Goal: Transaction & Acquisition: Obtain resource

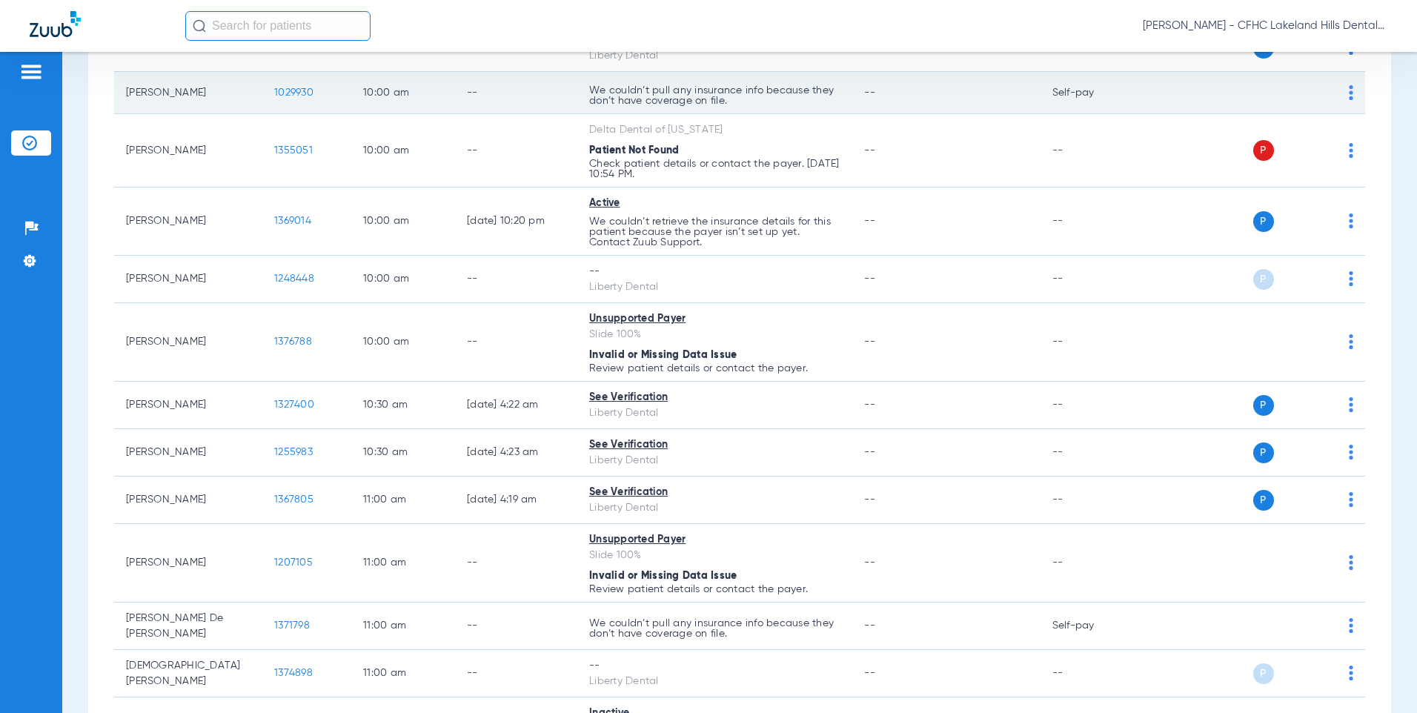
scroll to position [667, 0]
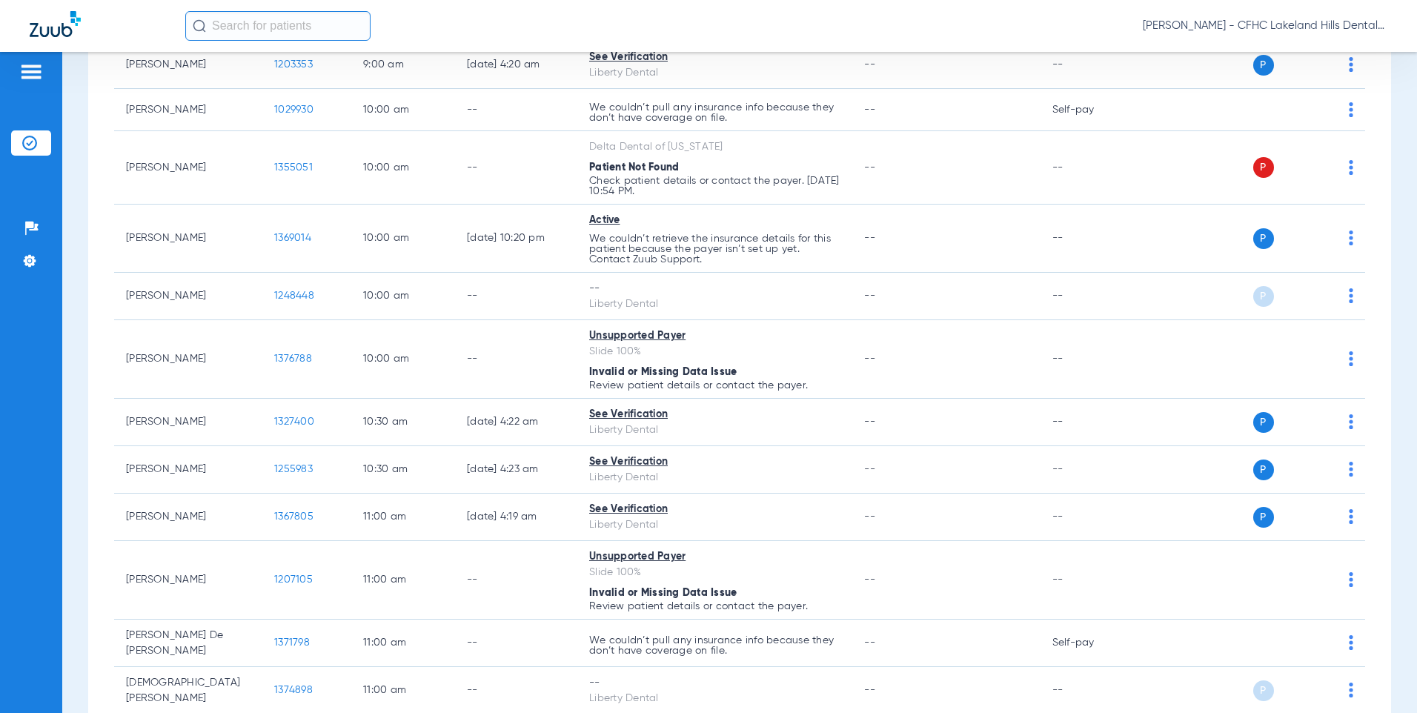
click at [293, 21] on input "text" at bounding box center [277, 26] width 185 height 30
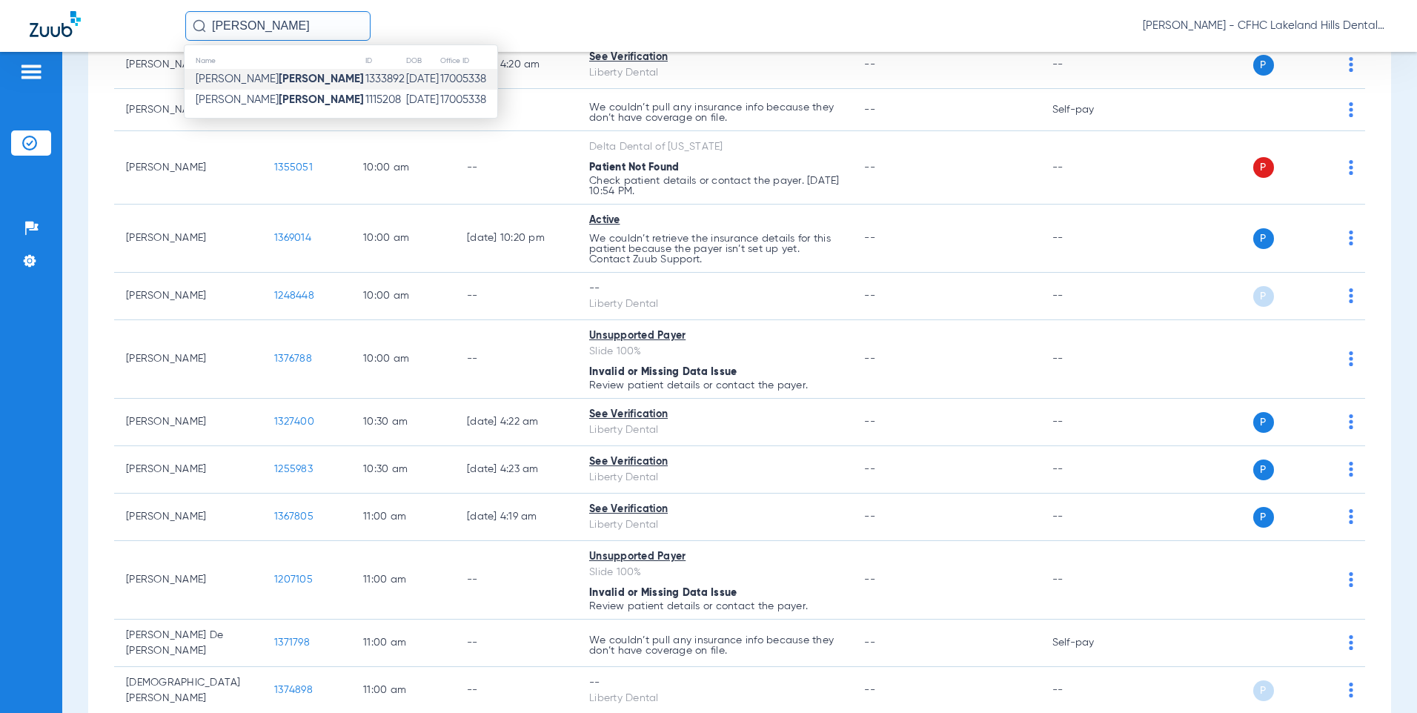
type input "[PERSON_NAME]"
click at [239, 84] on span "[PERSON_NAME]" at bounding box center [280, 78] width 168 height 11
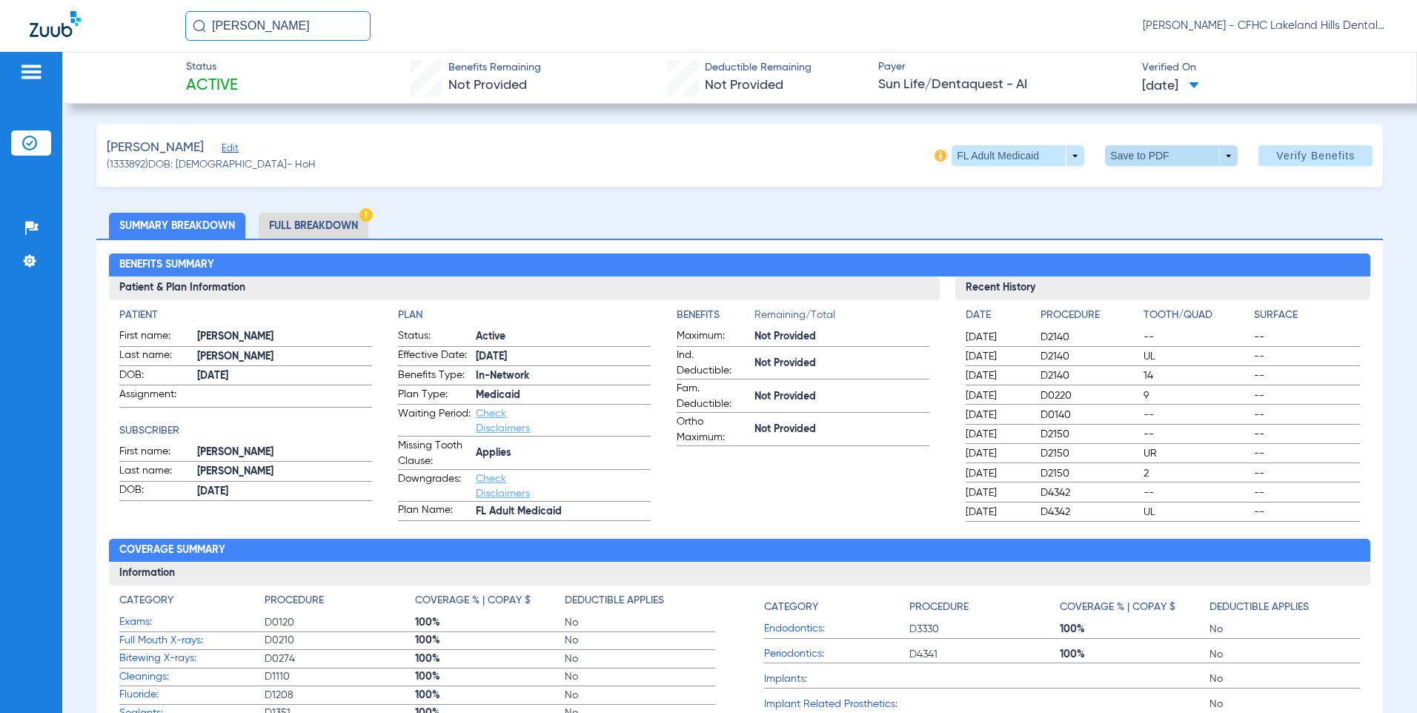
click at [1157, 155] on span at bounding box center [1172, 156] width 36 height 36
click at [1151, 184] on span "Save to PDF" at bounding box center [1166, 185] width 59 height 10
drag, startPoint x: 293, startPoint y: 24, endPoint x: -21, endPoint y: 13, distance: 313.6
click at [0, 13] on html "[PERSON_NAME] [PERSON_NAME] - CFHC Lakeland Hills Dental Patients Insurance Ver…" at bounding box center [708, 356] width 1417 height 713
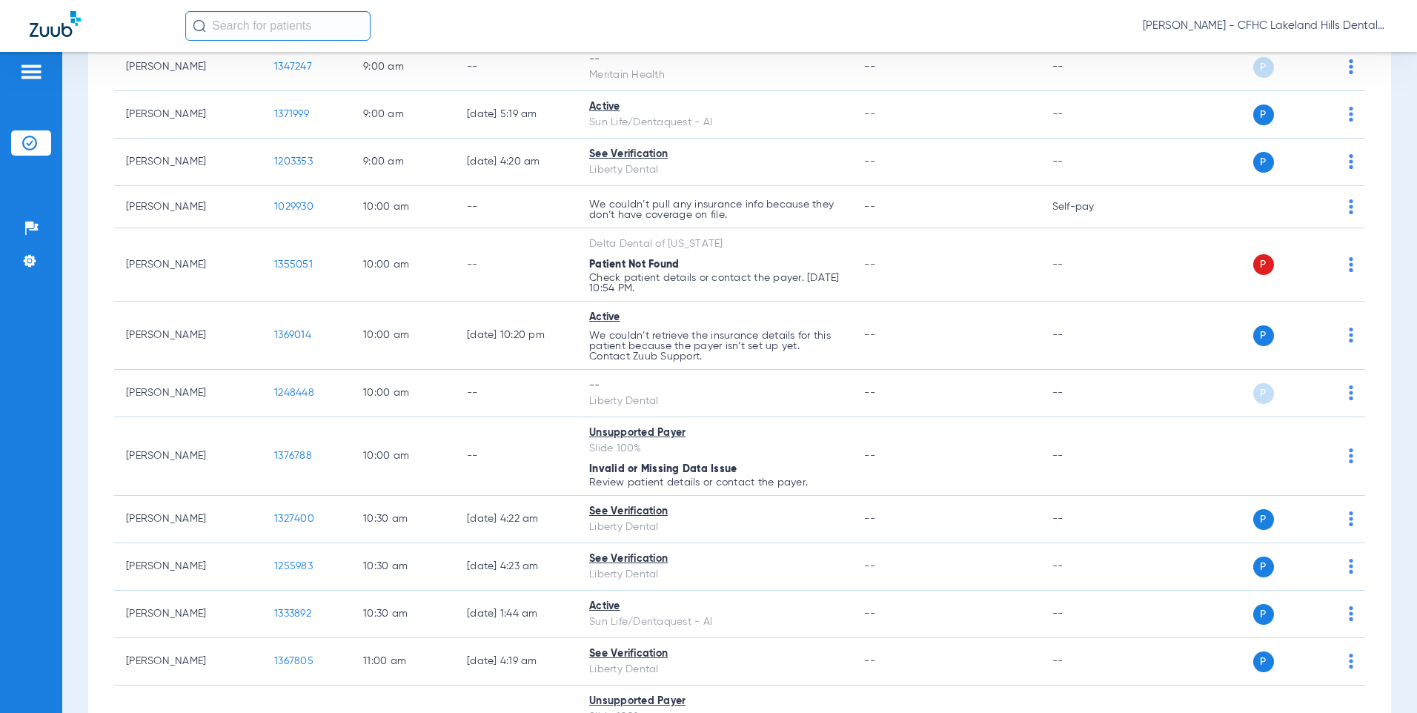
scroll to position [593, 0]
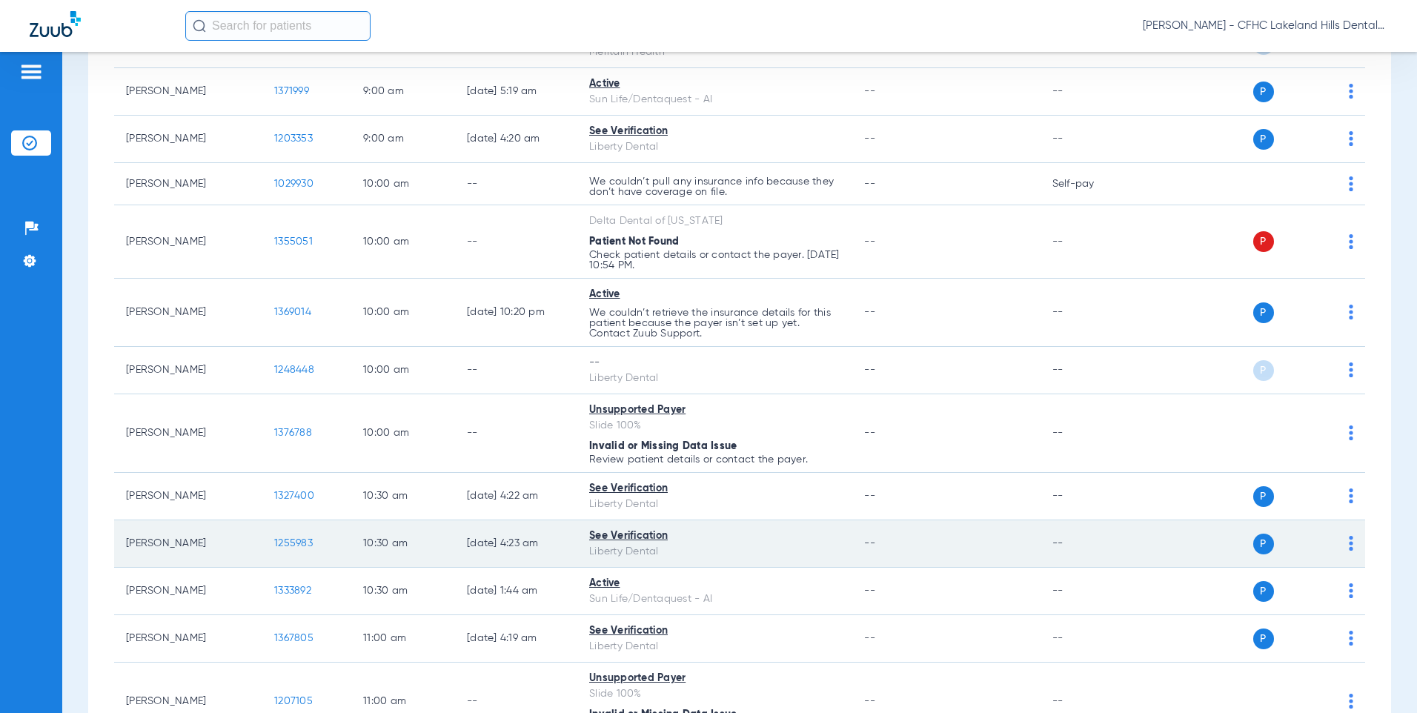
click at [297, 535] on td "1255983" at bounding box center [306, 543] width 89 height 47
click at [298, 540] on span "1255983" at bounding box center [293, 543] width 39 height 10
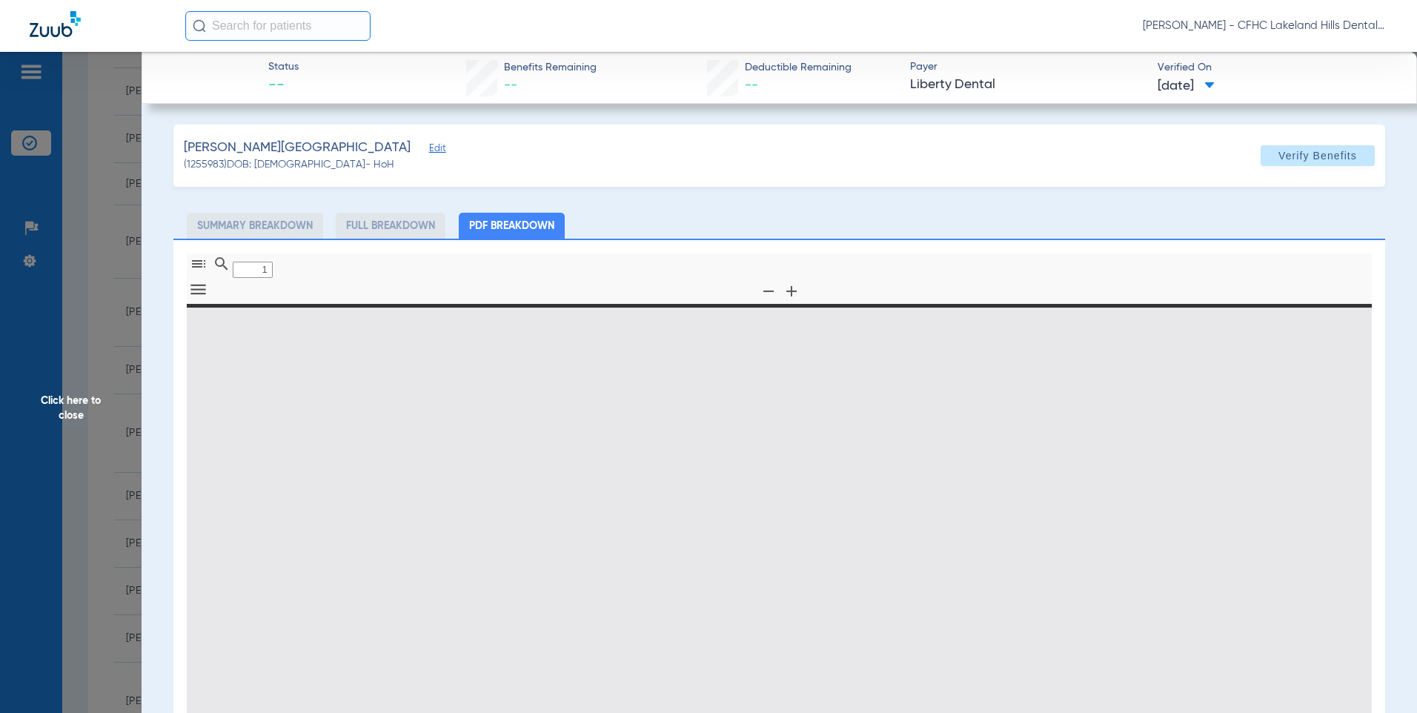
type input "0"
select select "page-width"
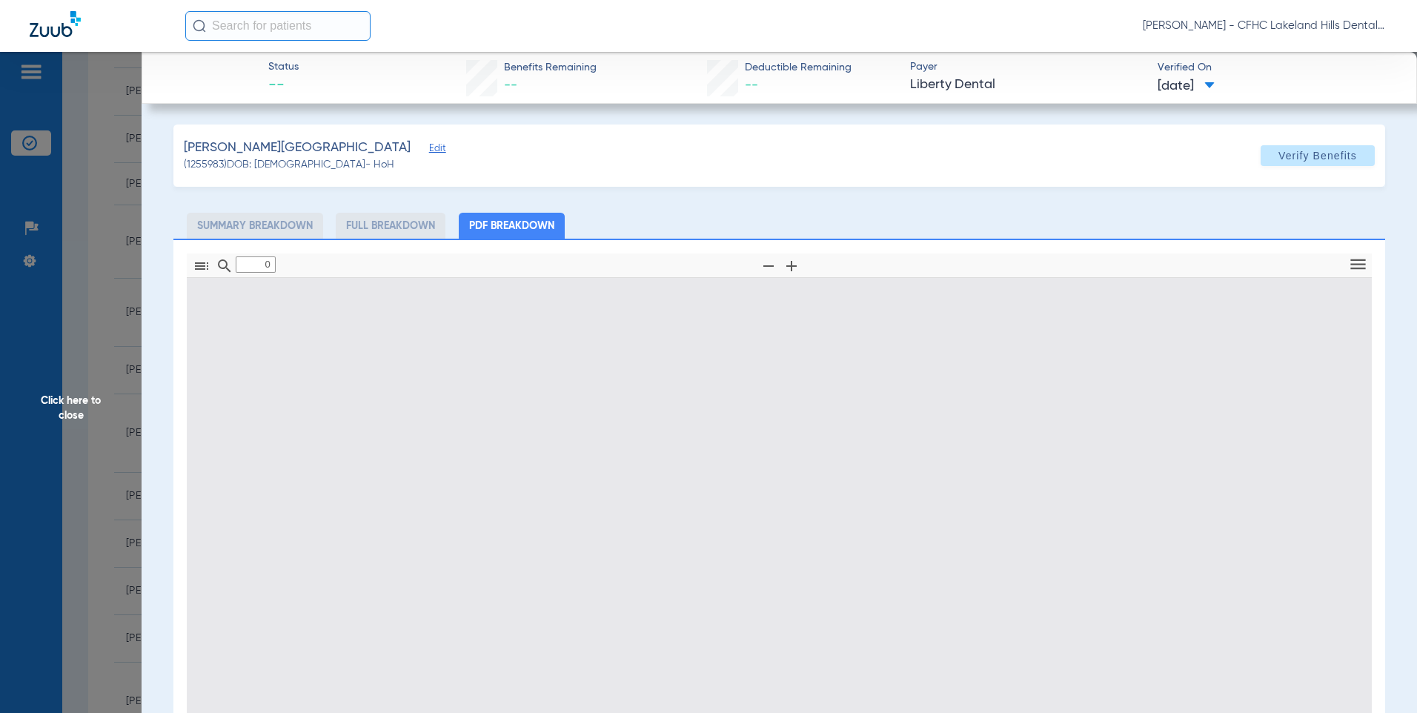
type input "1"
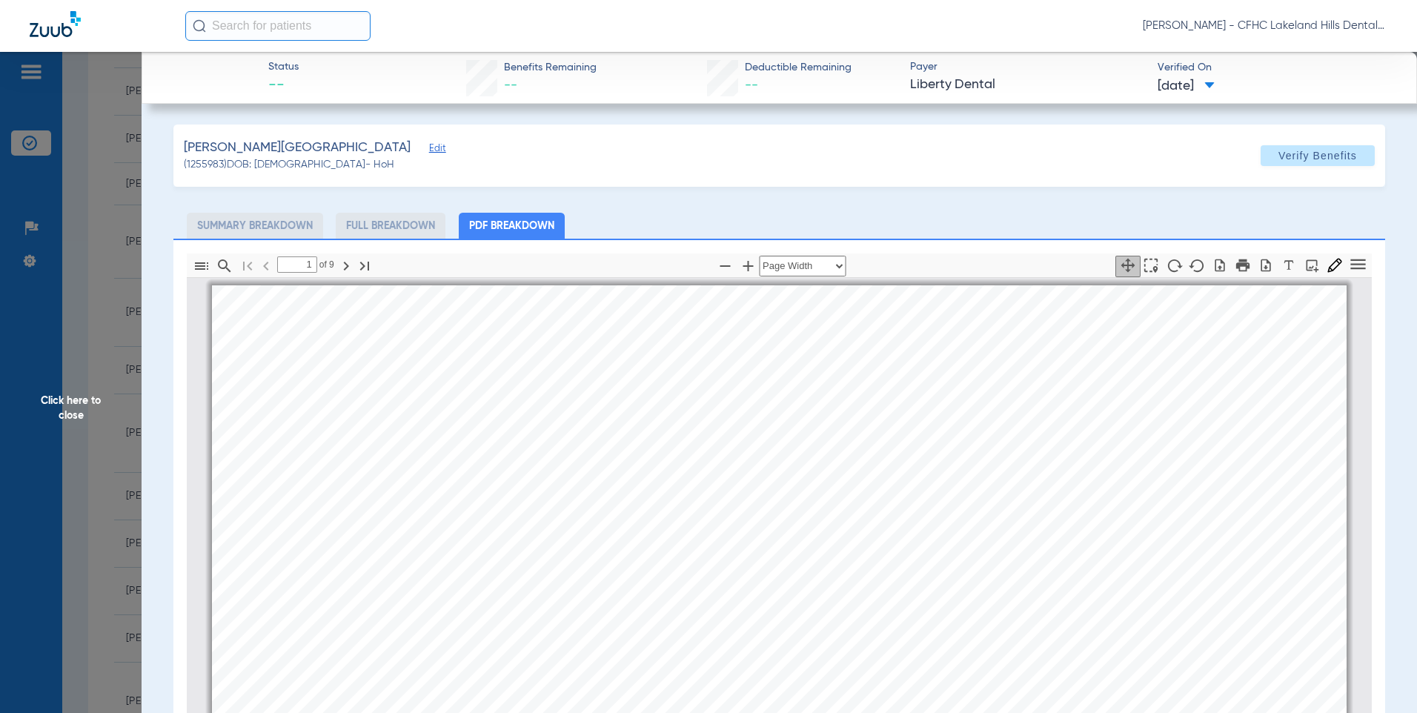
scroll to position [7, 0]
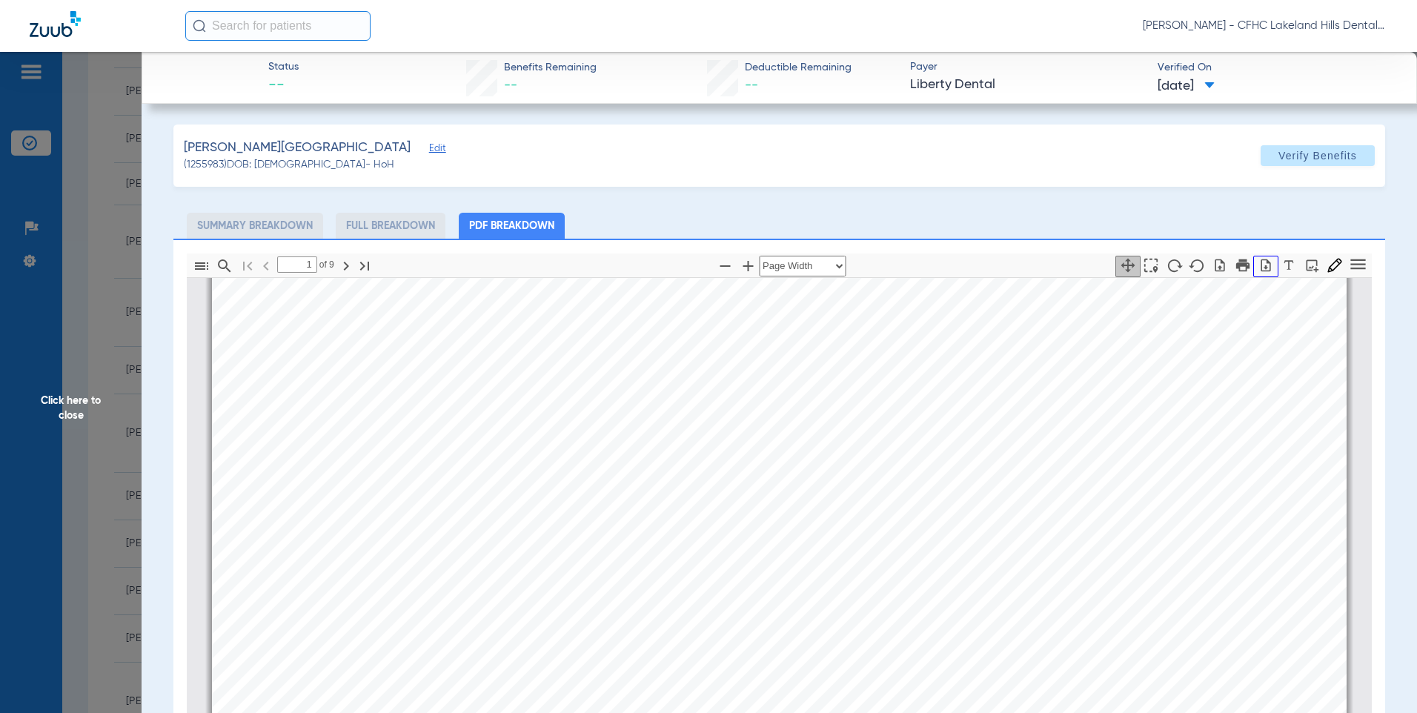
click at [1261, 267] on icon "button" at bounding box center [1266, 265] width 10 height 13
